Goal: Use online tool/utility: Utilize a website feature to perform a specific function

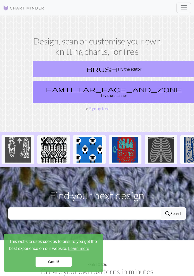
click at [120, 73] on link "brush Try the editor" at bounding box center [114, 69] width 163 height 16
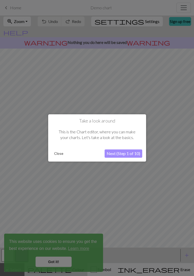
click at [125, 157] on button "Next (Step 1 of 10)" at bounding box center [124, 154] width 38 height 8
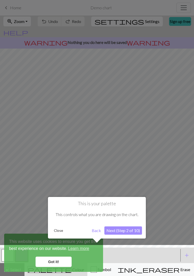
click at [124, 231] on button "Next (Step 2 of 10)" at bounding box center [124, 230] width 38 height 8
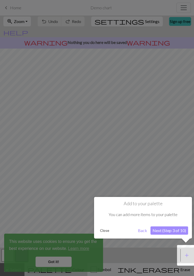
click at [166, 233] on button "Next (Step 3 of 10)" at bounding box center [170, 230] width 38 height 8
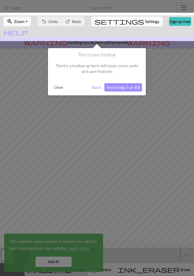
click at [120, 92] on div "This is your toolbar There's a toolbar up here with basic zoom, undo and save f…" at bounding box center [97, 71] width 98 height 47
click at [124, 91] on button "Next (Step 5 of 10)" at bounding box center [124, 87] width 38 height 8
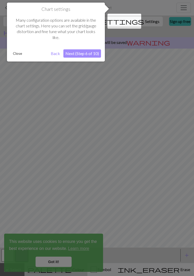
click at [90, 54] on button "Next (Step 6 of 10)" at bounding box center [83, 53] width 38 height 8
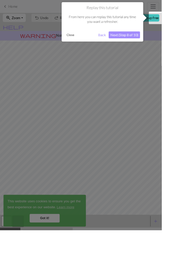
click at [153, 44] on button "Next (Step 8 of 10)" at bounding box center [150, 42] width 38 height 8
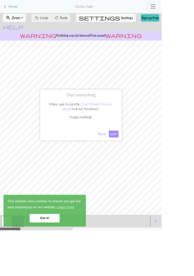
click at [143, 165] on button "Last" at bounding box center [137, 160] width 12 height 8
click at [189, 261] on button "add Add a colour" at bounding box center [187, 265] width 13 height 13
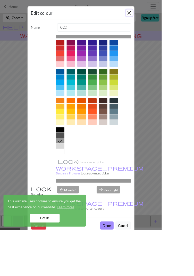
click at [160, 12] on button "Close" at bounding box center [155, 15] width 8 height 8
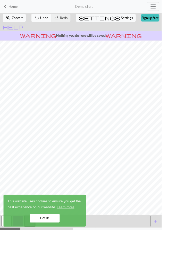
click at [58, 20] on span "Undo" at bounding box center [53, 21] width 10 height 5
click at [62, 22] on div "undo Undo Undo redo Redo Redo" at bounding box center [61, 21] width 48 height 12
click at [178, 9] on button "Toggle navigation" at bounding box center [184, 8] width 14 height 10
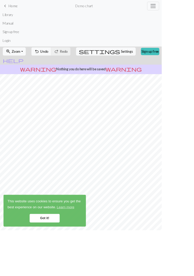
click at [9, 5] on span "keyboard_arrow_left" at bounding box center [6, 7] width 6 height 7
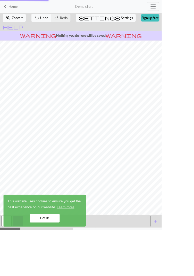
click at [10, 5] on link "keyboard_arrow_left Home" at bounding box center [12, 7] width 18 height 9
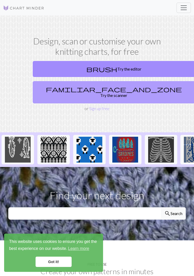
click at [134, 89] on link "familiar_face_and_zone Try the scanner" at bounding box center [114, 92] width 163 height 22
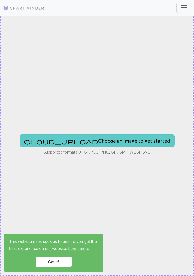
click at [98, 142] on button "cloud_upload Choose an image to get started" at bounding box center [97, 140] width 155 height 12
type input "C:\fakepath\1000007241.jpg"
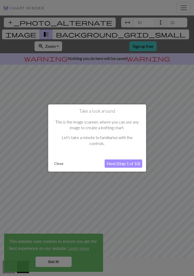
click at [129, 162] on button "Next (Step 1 of 10)" at bounding box center [124, 163] width 38 height 8
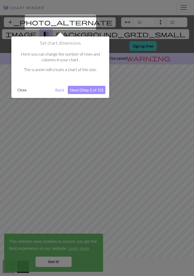
scroll to position [10, 0]
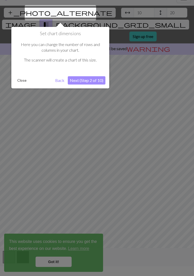
click at [87, 79] on button "Next (Step 2 of 10)" at bounding box center [87, 80] width 38 height 8
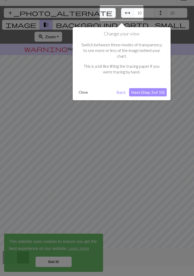
click at [151, 88] on button "Next (Step 3 of 10)" at bounding box center [148, 92] width 38 height 8
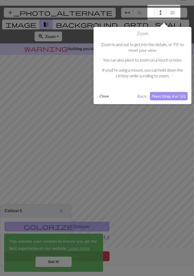
click at [168, 94] on button "Next (Step 4 of 10)" at bounding box center [169, 96] width 38 height 8
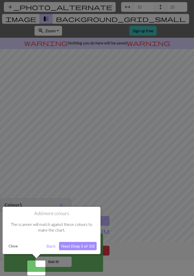
scroll to position [17, 0]
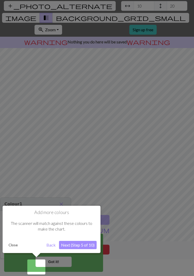
click at [76, 244] on button "Next (Step 5 of 10)" at bounding box center [78, 245] width 38 height 8
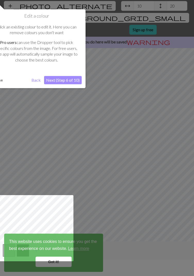
click at [64, 83] on button "Next (Step 6 of 10)" at bounding box center [63, 80] width 38 height 8
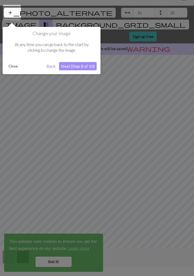
click at [89, 65] on button "Next (Step 8 of 10)" at bounding box center [78, 66] width 38 height 8
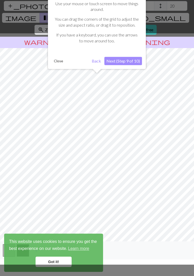
click at [130, 61] on button "Next (Step 9 of 10)" at bounding box center [124, 61] width 38 height 8
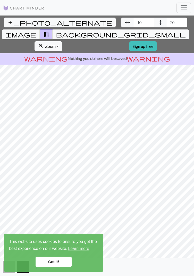
click at [54, 250] on span "This website uses cookies to ensure you get the best experience on our website.…" at bounding box center [53, 245] width 89 height 14
click at [57, 260] on link "Got it!" at bounding box center [54, 261] width 36 height 10
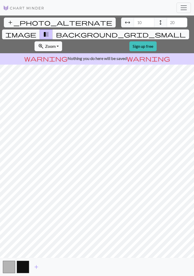
click at [167, 55] on p "warning Nothing you do here will be saved warning" at bounding box center [97, 58] width 190 height 6
click at [135, 31] on span "background_grid_small" at bounding box center [121, 34] width 130 height 7
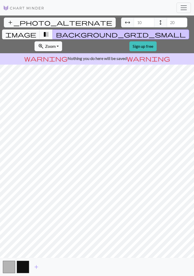
click at [49, 31] on span "transition_fade" at bounding box center [46, 34] width 6 height 7
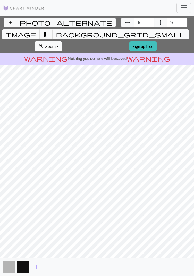
click at [36, 31] on span "image" at bounding box center [20, 34] width 31 height 7
click at [132, 31] on span "background_grid_small" at bounding box center [121, 34] width 130 height 7
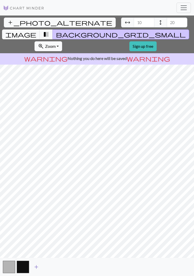
scroll to position [16, 0]
click at [36, 268] on span "add" at bounding box center [36, 266] width 6 height 7
click at [51, 265] on span "add" at bounding box center [50, 266] width 6 height 7
click at [62, 266] on span "add" at bounding box center [64, 266] width 6 height 7
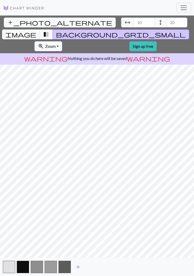
click at [76, 268] on span "add" at bounding box center [78, 266] width 6 height 7
click at [93, 266] on span "add" at bounding box center [92, 266] width 6 height 7
click at [106, 265] on span "add" at bounding box center [106, 266] width 6 height 7
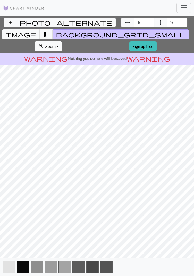
click at [119, 267] on span "add" at bounding box center [120, 266] width 6 height 7
click at [137, 266] on button "add" at bounding box center [134, 267] width 13 height 10
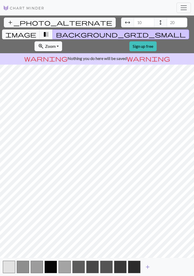
click at [149, 264] on span "add" at bounding box center [148, 266] width 6 height 7
click at [153, 266] on button "button" at bounding box center [148, 267] width 12 height 12
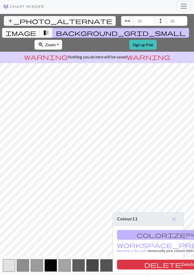
click at [164, 266] on span "add" at bounding box center [162, 265] width 6 height 7
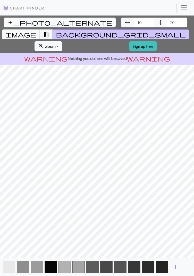
click at [177, 265] on span "add" at bounding box center [176, 266] width 6 height 7
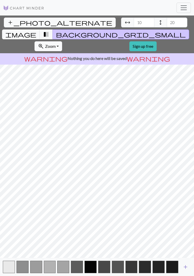
click at [186, 269] on span "add" at bounding box center [186, 266] width 6 height 7
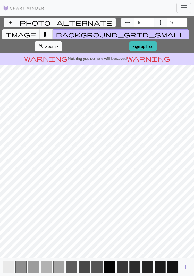
click at [187, 267] on span "add" at bounding box center [186, 266] width 6 height 7
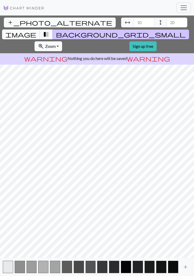
click at [187, 269] on span "add" at bounding box center [186, 266] width 6 height 7
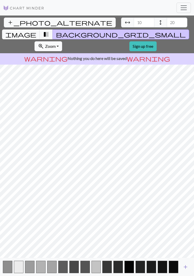
click at [187, 268] on span "add" at bounding box center [186, 266] width 6 height 7
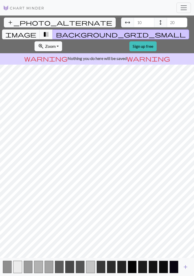
click at [187, 268] on span "add" at bounding box center [186, 266] width 6 height 7
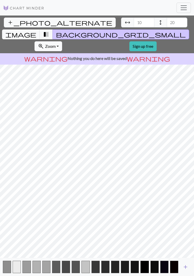
click at [188, 268] on span "add" at bounding box center [186, 266] width 6 height 7
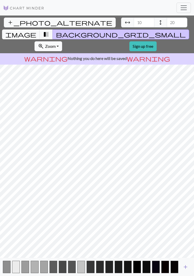
click at [189, 267] on span "add" at bounding box center [186, 266] width 6 height 7
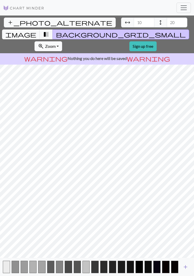
click at [187, 266] on span "add" at bounding box center [186, 266] width 6 height 7
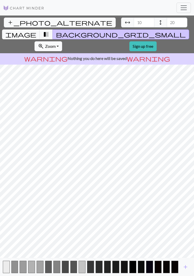
click at [185, 269] on span "add" at bounding box center [186, 266] width 6 height 7
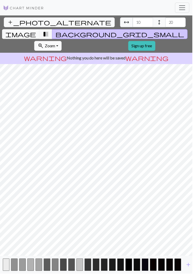
click at [187, 270] on span "add" at bounding box center [190, 266] width 6 height 7
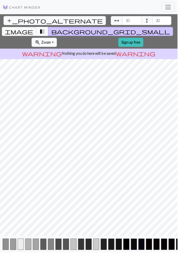
click at [53, 29] on button "transition_fade" at bounding box center [46, 34] width 13 height 10
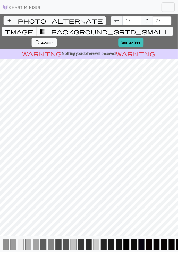
click at [36, 31] on span "image" at bounding box center [20, 34] width 31 height 7
click at [133, 31] on span "background_grid_small" at bounding box center [121, 34] width 130 height 7
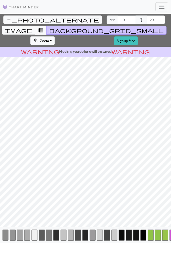
click at [194, 276] on html "This website uses cookies to ensure you get the best experience on our website.…" at bounding box center [97, 138] width 194 height 276
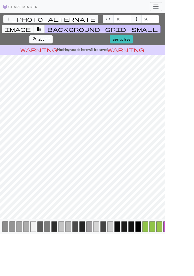
click at [194, 276] on html "This website uses cookies to ensure you get the best experience on our website.…" at bounding box center [97, 138] width 194 height 276
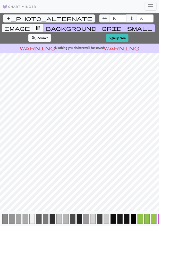
click at [194, 276] on html "This website uses cookies to ensure you get the best experience on our website.…" at bounding box center [97, 138] width 194 height 276
